Goal: Task Accomplishment & Management: Use online tool/utility

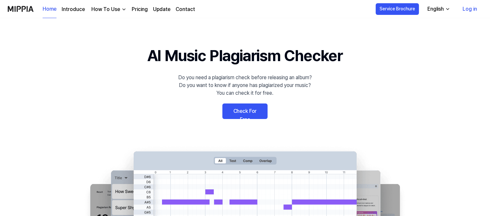
click at [247, 110] on link "Check For Free" at bounding box center [245, 111] width 45 height 16
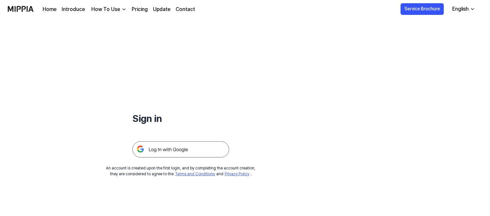
click at [194, 150] on img at bounding box center [180, 149] width 97 height 16
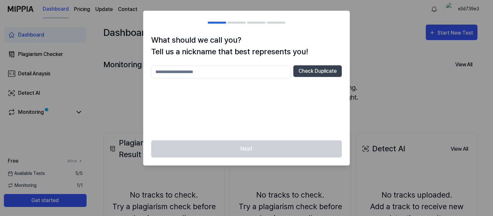
click at [247, 73] on input "text" at bounding box center [221, 71] width 140 height 13
type input "*"
click at [302, 72] on button "Check Duplicate" at bounding box center [317, 71] width 48 height 12
click at [302, 71] on button "Check Duplicate" at bounding box center [317, 71] width 48 height 12
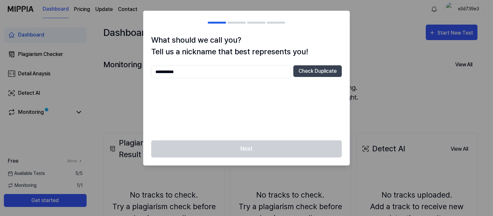
click at [261, 65] on div "**********" at bounding box center [246, 87] width 206 height 106
click at [258, 73] on input "**********" at bounding box center [221, 71] width 140 height 13
type input "**********"
click at [252, 93] on div "**********" at bounding box center [246, 98] width 191 height 67
click at [315, 73] on button "Check Duplicate" at bounding box center [317, 71] width 48 height 12
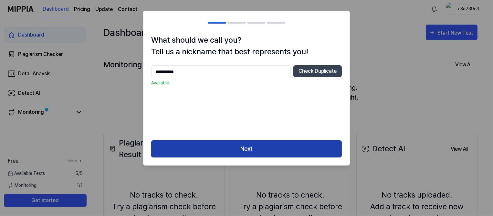
click at [254, 143] on button "Next" at bounding box center [246, 148] width 191 height 17
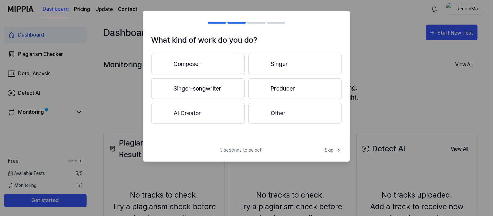
click at [213, 89] on button "Singer-songwriter" at bounding box center [197, 88] width 93 height 21
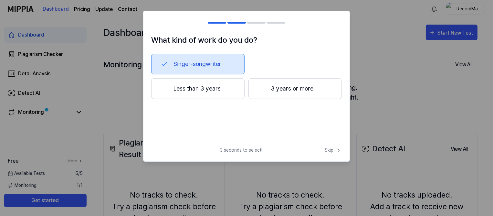
click at [238, 91] on button "Less than 3 years" at bounding box center [197, 88] width 93 height 21
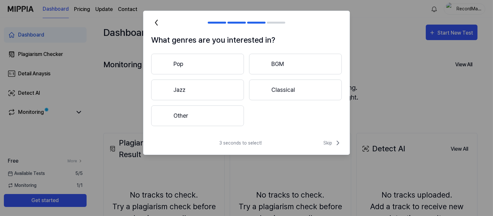
click at [231, 121] on button "Other" at bounding box center [197, 115] width 93 height 21
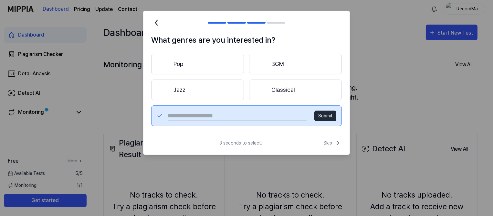
click at [253, 118] on input "text" at bounding box center [237, 115] width 139 height 10
type input "**********"
click at [327, 118] on button "Submit" at bounding box center [325, 115] width 22 height 11
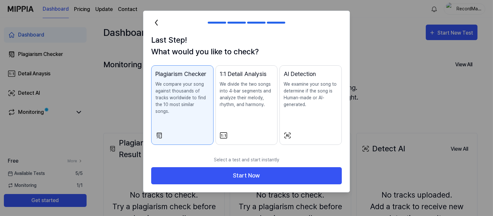
click at [186, 116] on div "Plagiarism Checker We compare your song against thousands of tracks worldwide t…" at bounding box center [182, 98] width 54 height 58
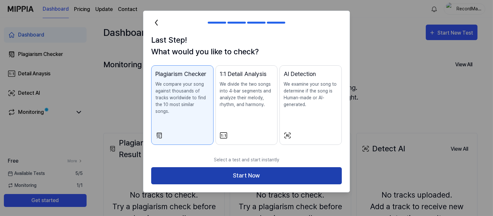
click at [244, 167] on button "Start Now" at bounding box center [246, 175] width 191 height 17
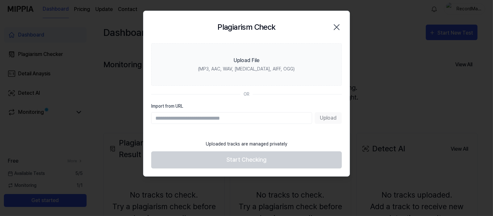
click at [246, 129] on section "Upload File (MP3, AAC, WAV, [MEDICAL_DATA], AIFF, OGG) OR Import from URL Upload" at bounding box center [246, 89] width 206 height 93
click at [242, 119] on input "Import from URL" at bounding box center [231, 118] width 161 height 12
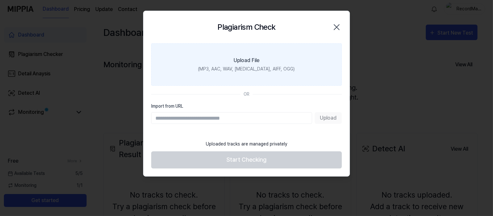
click at [252, 71] on div "(MP3, AAC, WAV, [MEDICAL_DATA], AIFF, OGG)" at bounding box center [246, 69] width 97 height 7
click at [0, 0] on input "Upload File (MP3, AAC, WAV, [MEDICAL_DATA], AIFF, OGG)" at bounding box center [0, 0] width 0 height 0
click at [255, 67] on div "(MP3, AAC, WAV, [MEDICAL_DATA], AIFF, OGG)" at bounding box center [246, 69] width 97 height 7
click at [0, 0] on input "Upload File (MP3, AAC, WAV, [MEDICAL_DATA], AIFF, OGG)" at bounding box center [0, 0] width 0 height 0
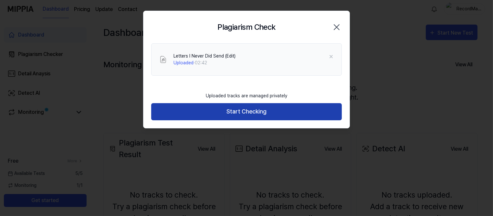
click at [270, 112] on button "Start Checking" at bounding box center [246, 111] width 191 height 17
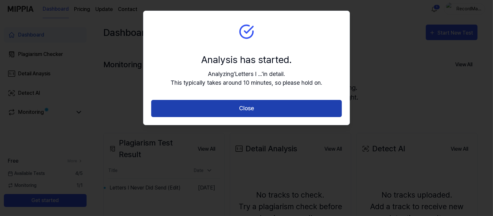
click at [268, 116] on button "Close" at bounding box center [246, 108] width 191 height 17
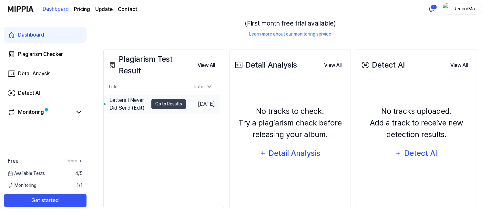
scroll to position [88, 0]
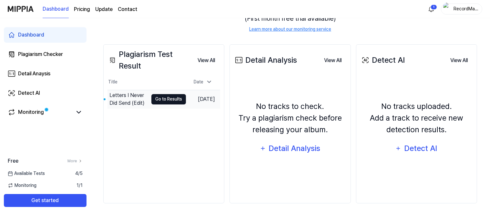
click at [166, 100] on button "Go to Results" at bounding box center [168, 99] width 35 height 10
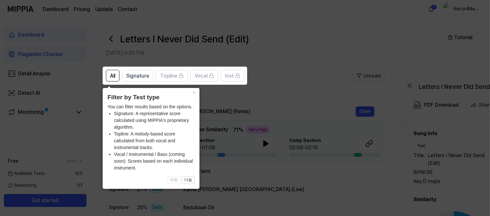
click at [268, 90] on icon at bounding box center [246, 108] width 493 height 216
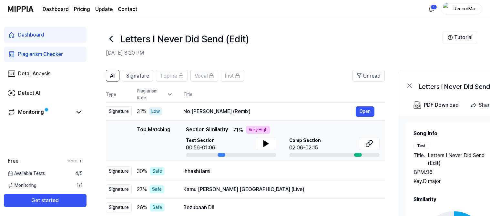
click at [163, 92] on div "Plagiarism Rate" at bounding box center [155, 95] width 36 height 14
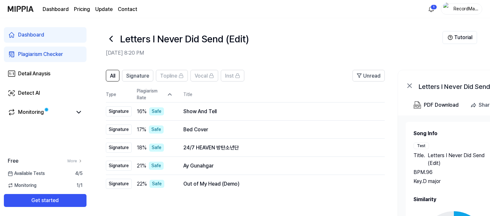
click at [163, 92] on div "Plagiarism Rate" at bounding box center [155, 95] width 36 height 14
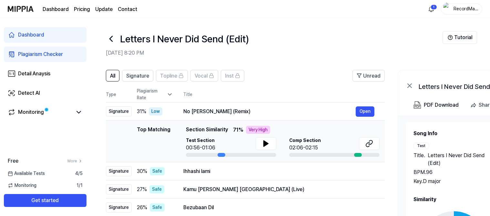
click at [164, 93] on div "Plagiarism Rate" at bounding box center [155, 95] width 36 height 14
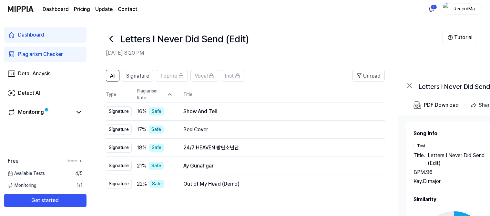
click at [149, 91] on div "Plagiarism Rate" at bounding box center [155, 95] width 36 height 14
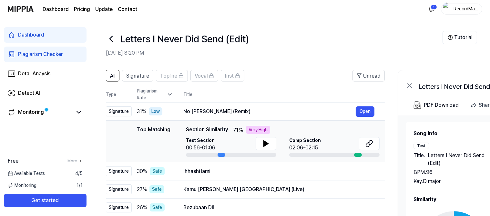
click at [149, 91] on div "Plagiarism Rate" at bounding box center [155, 95] width 36 height 14
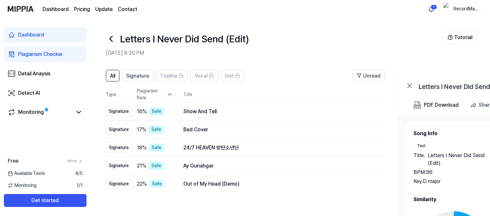
click at [167, 95] on icon at bounding box center [170, 94] width 6 height 6
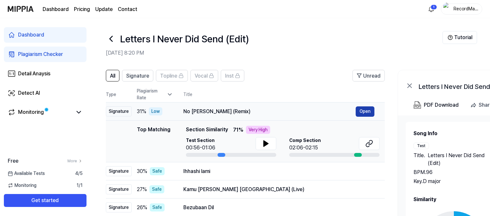
click at [364, 115] on button "Open" at bounding box center [365, 111] width 19 height 10
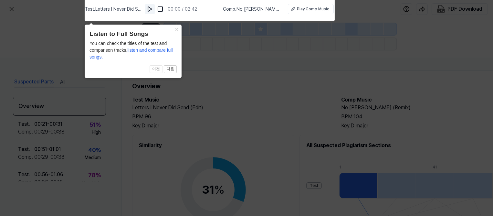
click at [152, 13] on button at bounding box center [150, 9] width 10 height 10
click at [180, 28] on button "×" at bounding box center [176, 29] width 10 height 9
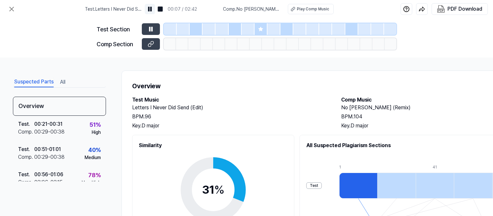
click at [151, 8] on img at bounding box center [150, 9] width 6 height 6
click at [262, 29] on icon at bounding box center [260, 28] width 5 height 5
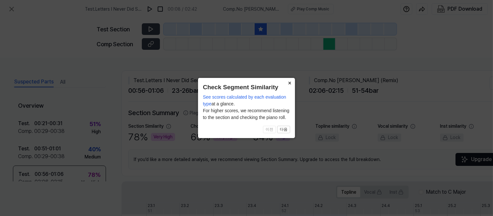
click at [289, 82] on button "×" at bounding box center [290, 82] width 10 height 9
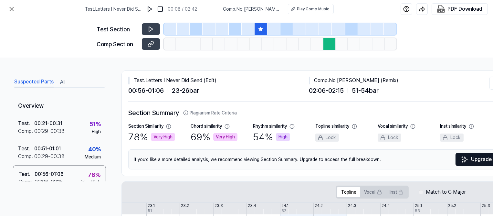
click at [324, 44] on div at bounding box center [329, 44] width 12 height 12
click at [242, 83] on div "Test . Letters I Never Did Send (Edit)" at bounding box center [218, 81] width 181 height 8
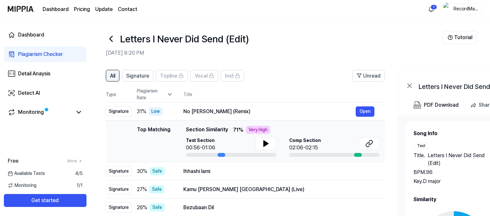
click at [116, 76] on button "All" at bounding box center [113, 76] width 14 height 12
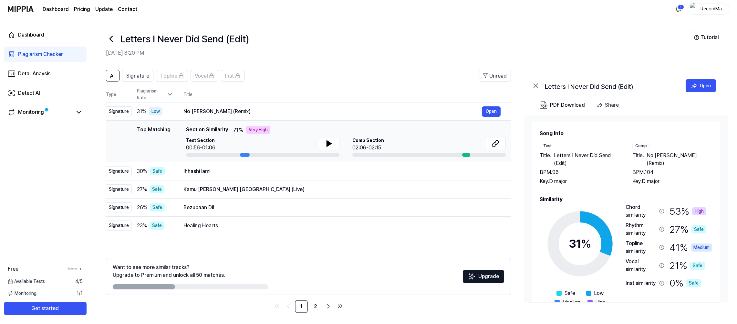
click at [490, 158] on span "No [PERSON_NAME] (Remix)" at bounding box center [680, 159] width 66 height 16
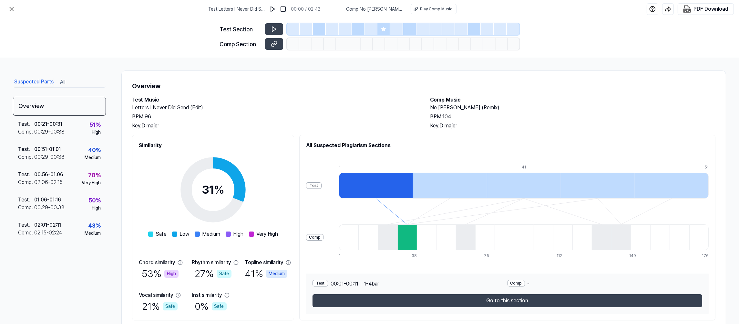
click at [374, 10] on span "Comp . No [PERSON_NAME] (Remix)" at bounding box center [374, 9] width 57 height 7
click at [436, 12] on button "Play Comp Music" at bounding box center [434, 9] width 46 height 10
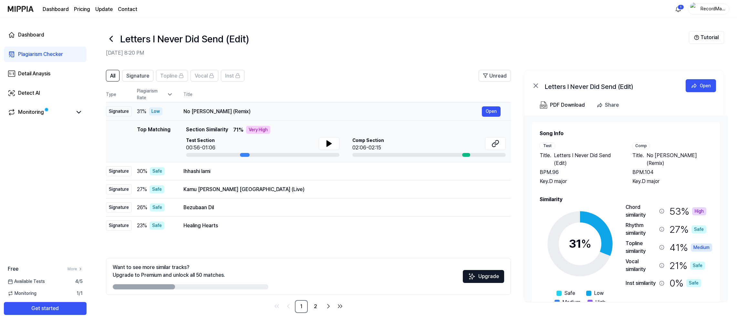
click at [169, 109] on div "31 % Low" at bounding box center [155, 111] width 36 height 8
click at [156, 92] on div "Plagiarism Rate" at bounding box center [155, 95] width 36 height 14
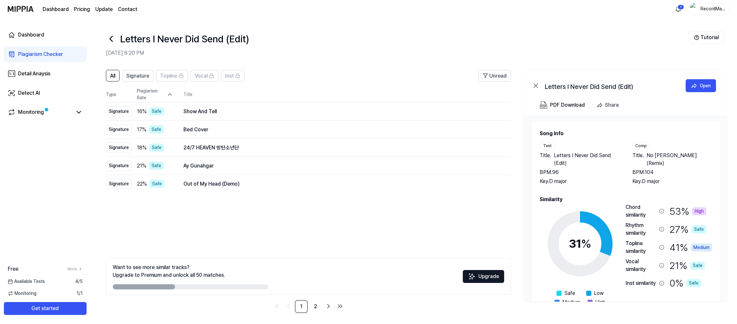
click at [158, 93] on div "Plagiarism Rate" at bounding box center [155, 95] width 36 height 14
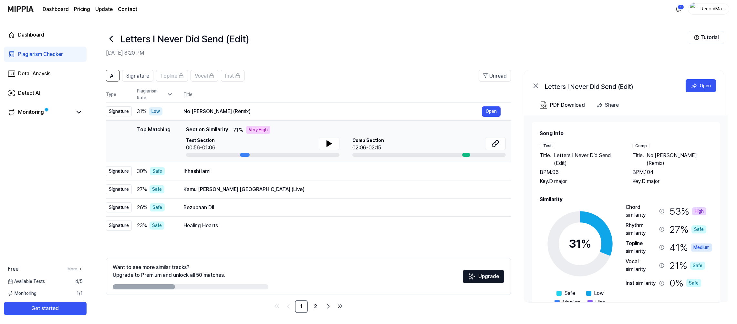
click at [151, 94] on div "Plagiarism Rate" at bounding box center [155, 95] width 36 height 14
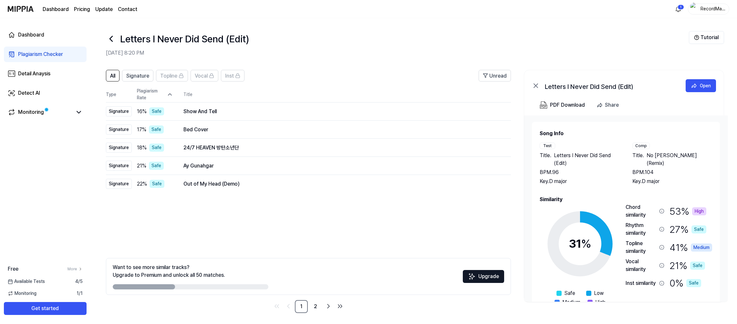
click at [113, 44] on icon at bounding box center [111, 39] width 10 height 10
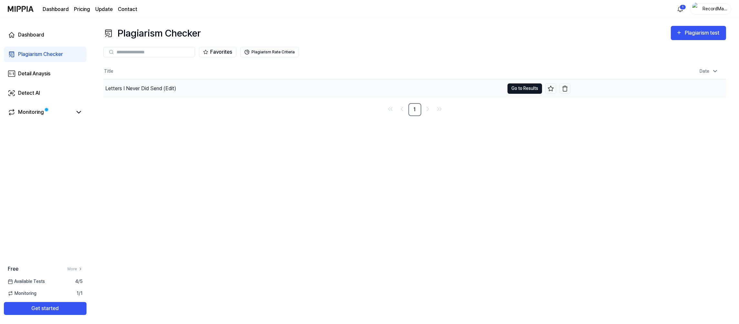
click at [490, 89] on button "Go to Results" at bounding box center [525, 88] width 35 height 10
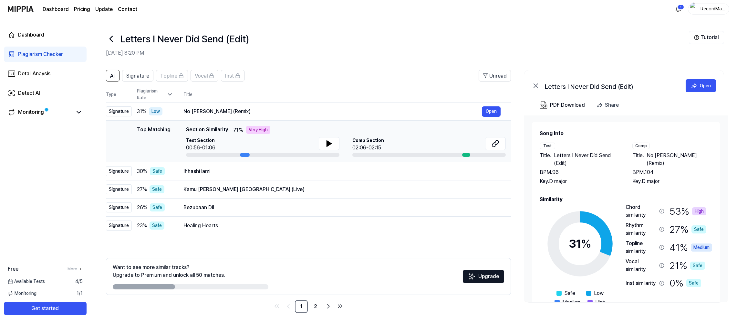
click at [245, 153] on div at bounding box center [245, 155] width 10 height 4
click at [490, 141] on icon at bounding box center [496, 144] width 8 height 8
click at [330, 138] on button at bounding box center [329, 143] width 21 height 13
click at [242, 155] on div at bounding box center [245, 155] width 10 height 4
click at [330, 143] on icon at bounding box center [330, 143] width 1 height 5
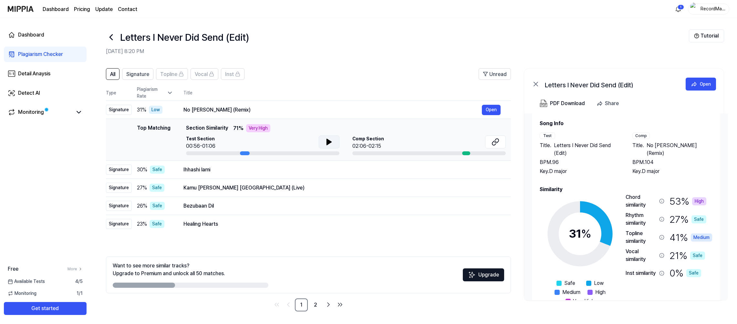
scroll to position [27, 0]
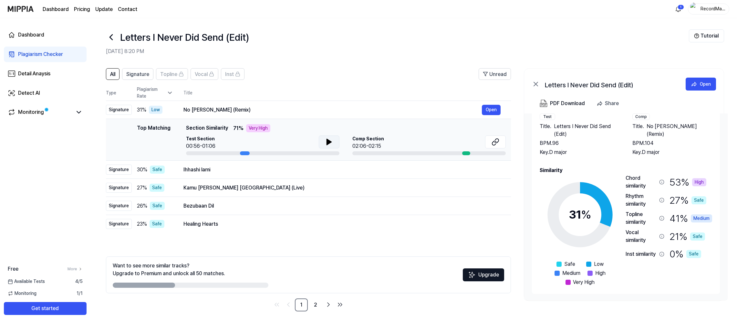
click at [490, 181] on div "Chord similarity" at bounding box center [641, 182] width 31 height 16
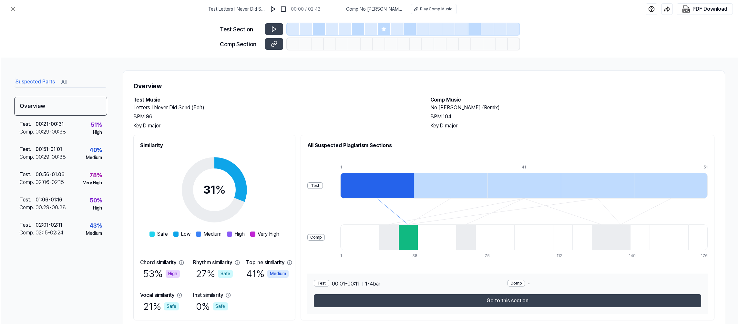
scroll to position [0, 0]
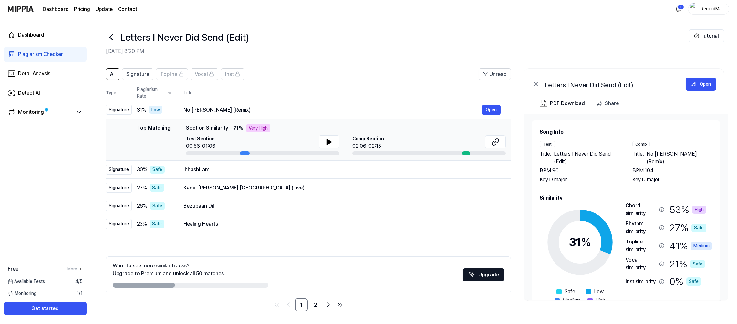
click at [490, 215] on div "Topline similarity" at bounding box center [641, 246] width 31 height 16
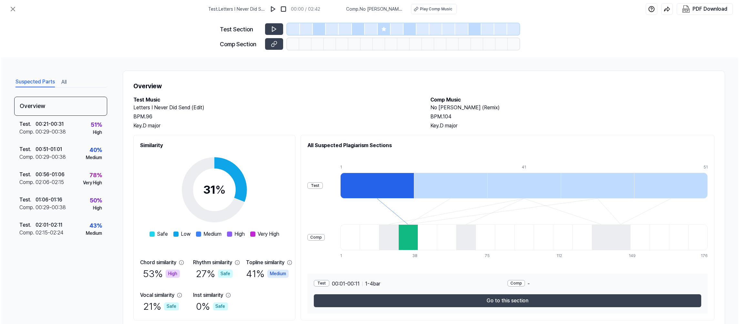
scroll to position [0, 0]
click at [383, 189] on div at bounding box center [376, 185] width 74 height 26
click at [417, 215] on div at bounding box center [407, 237] width 19 height 26
click at [404, 182] on div at bounding box center [376, 185] width 74 height 26
click at [487, 186] on div at bounding box center [450, 185] width 74 height 26
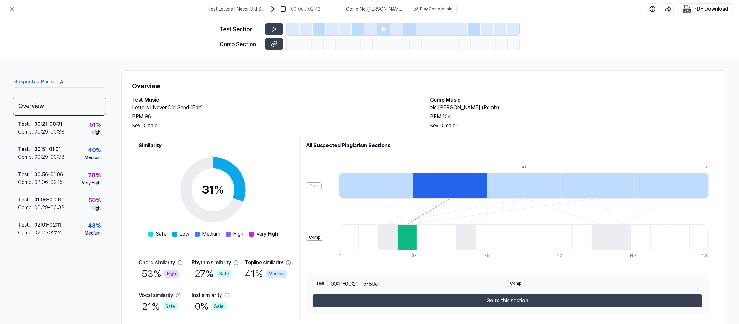
click at [407, 182] on div at bounding box center [376, 185] width 74 height 26
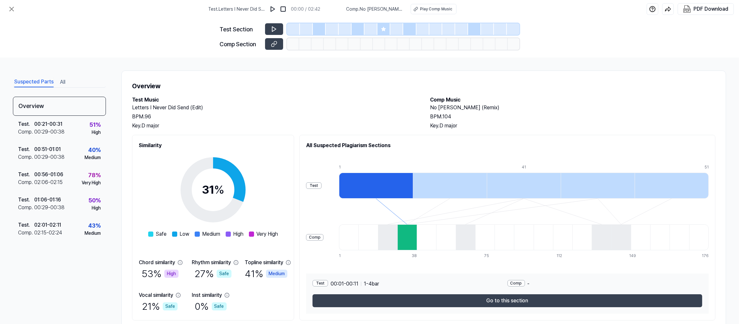
click at [322, 184] on div "Test" at bounding box center [314, 185] width 16 height 6
